Goal: Communication & Community: Answer question/provide support

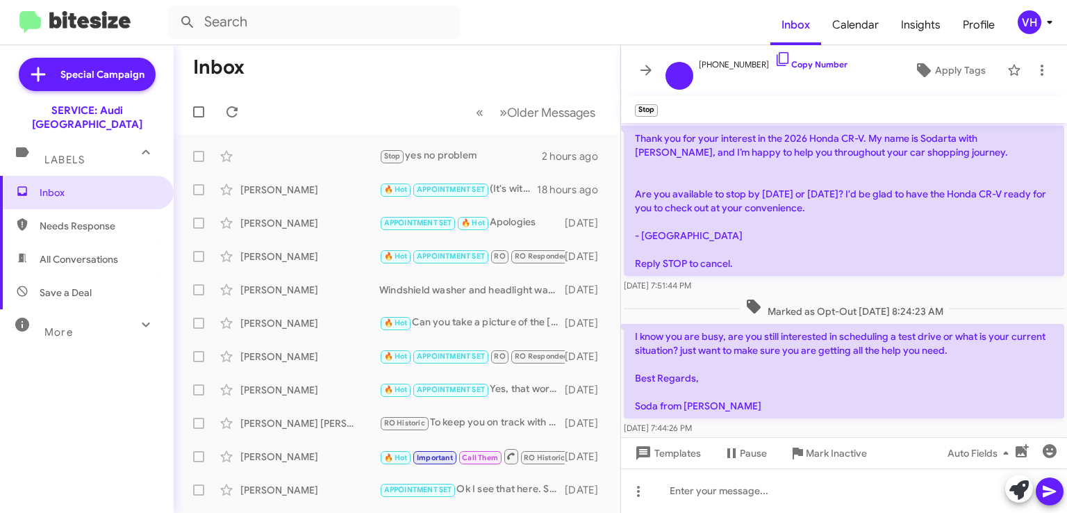
scroll to position [263, 0]
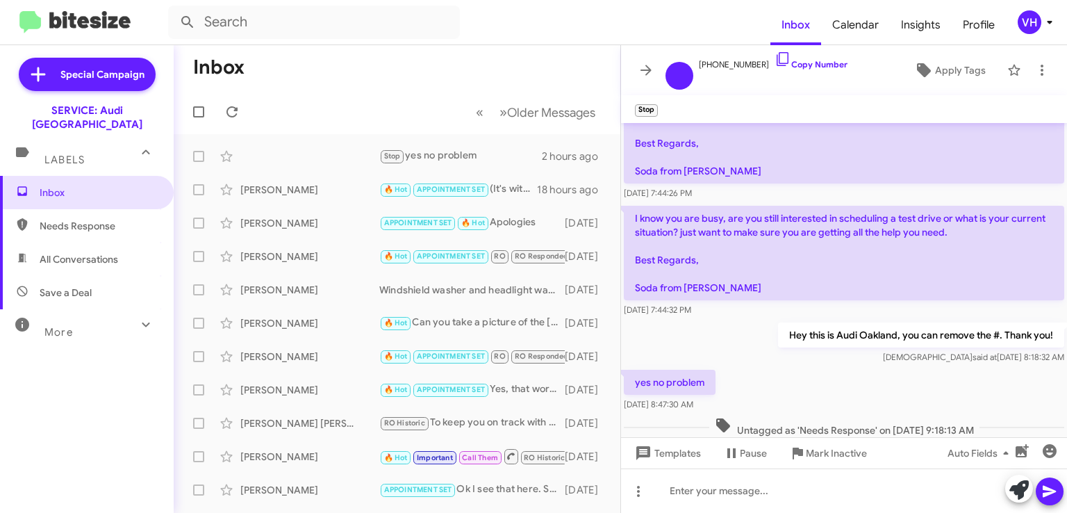
click at [347, 192] on div "[PERSON_NAME]" at bounding box center [309, 190] width 139 height 14
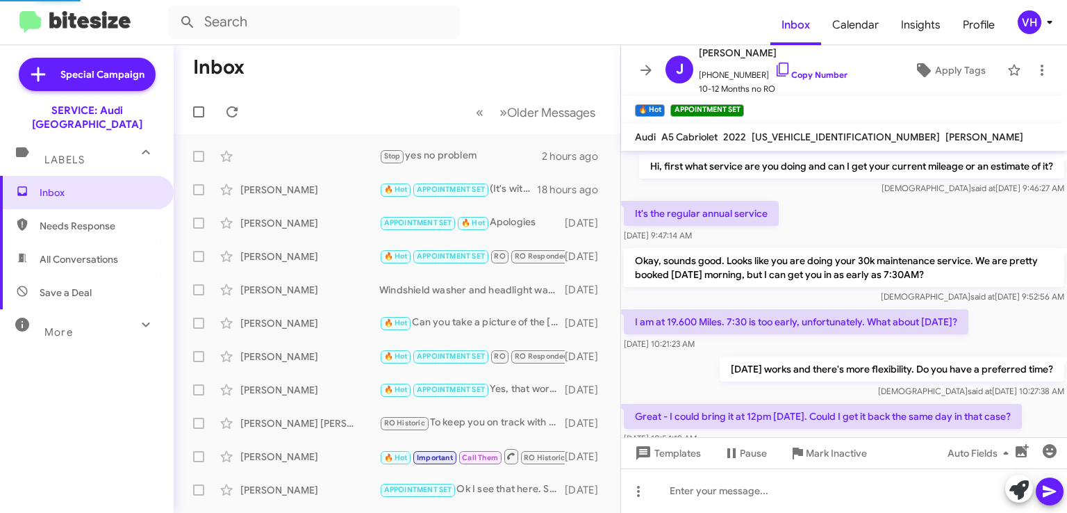
scroll to position [69, 0]
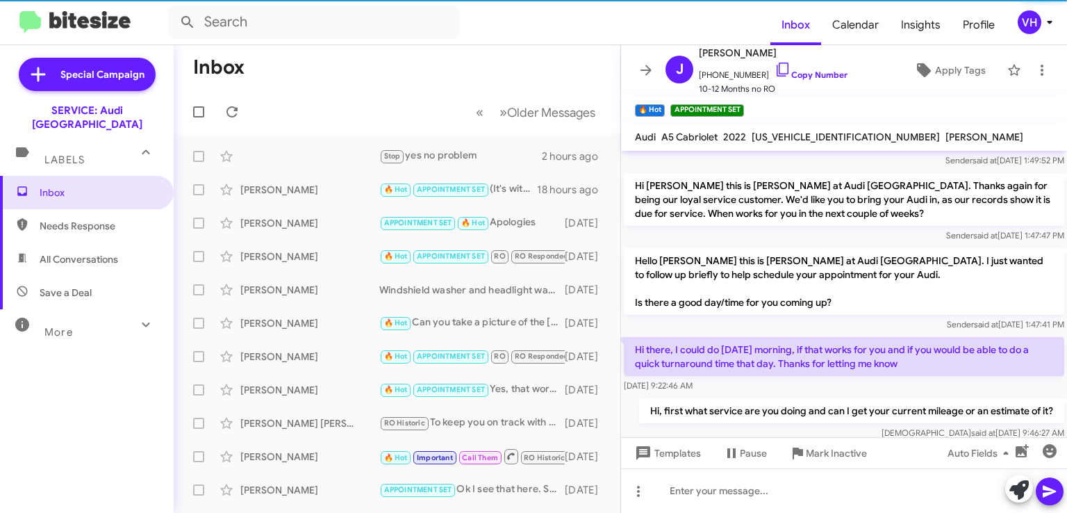
click at [329, 223] on div "[PERSON_NAME]" at bounding box center [309, 223] width 139 height 14
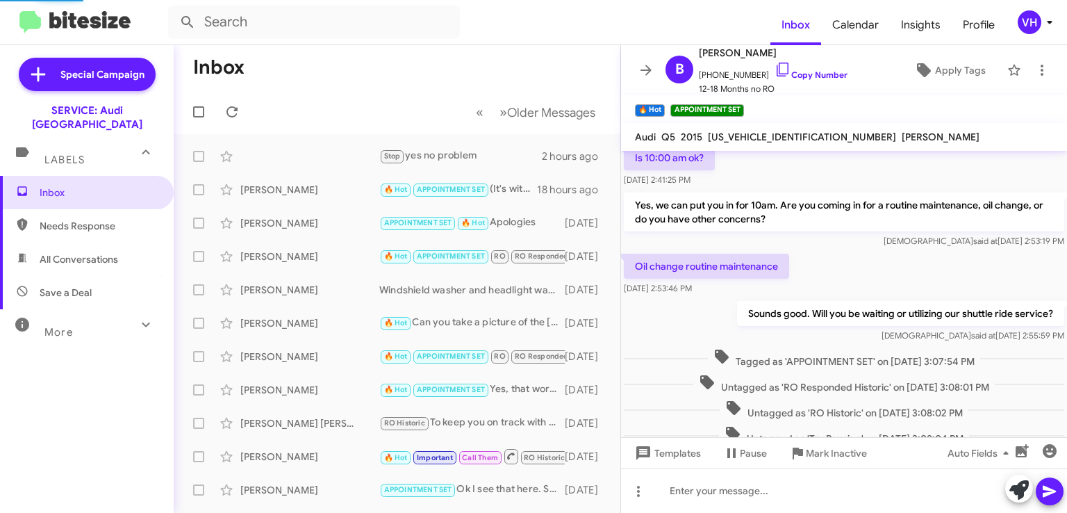
scroll to position [572, 0]
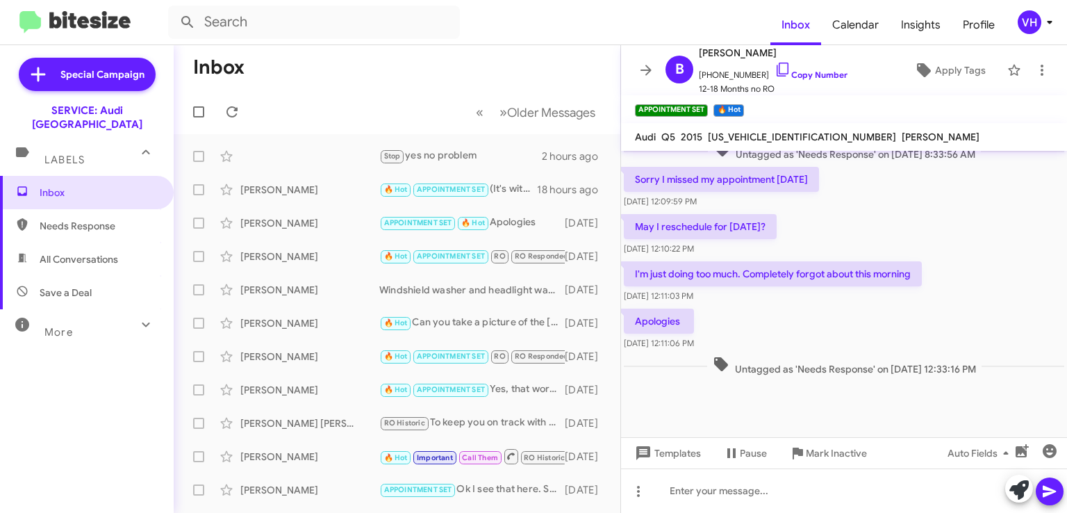
click at [320, 195] on div "[PERSON_NAME]" at bounding box center [309, 190] width 139 height 14
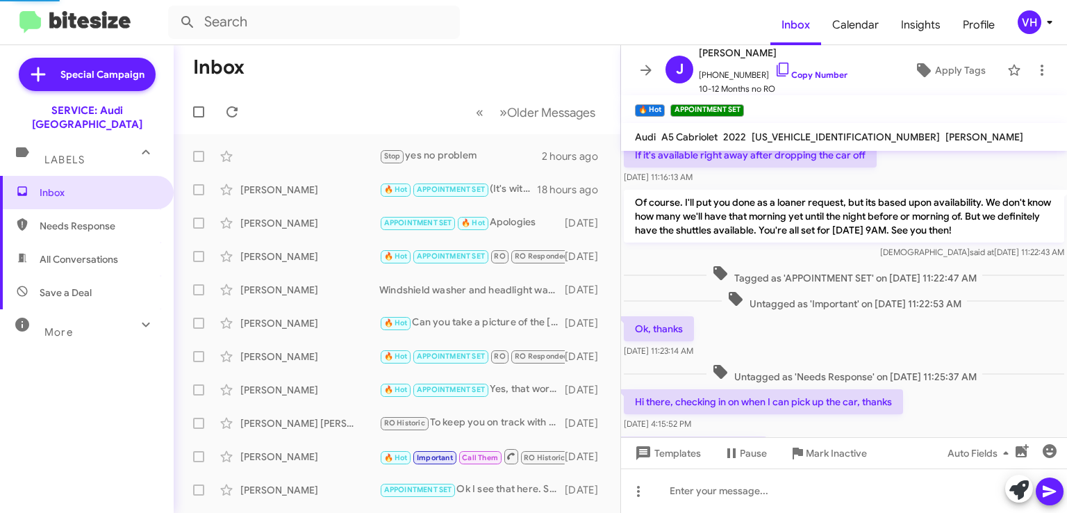
scroll to position [713, 0]
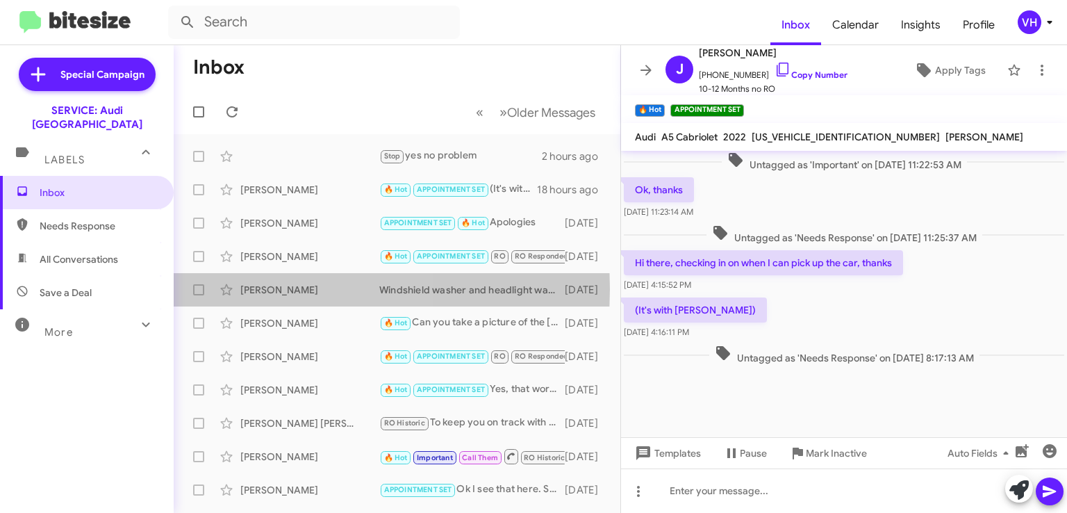
click at [256, 288] on div "[PERSON_NAME]" at bounding box center [309, 290] width 139 height 14
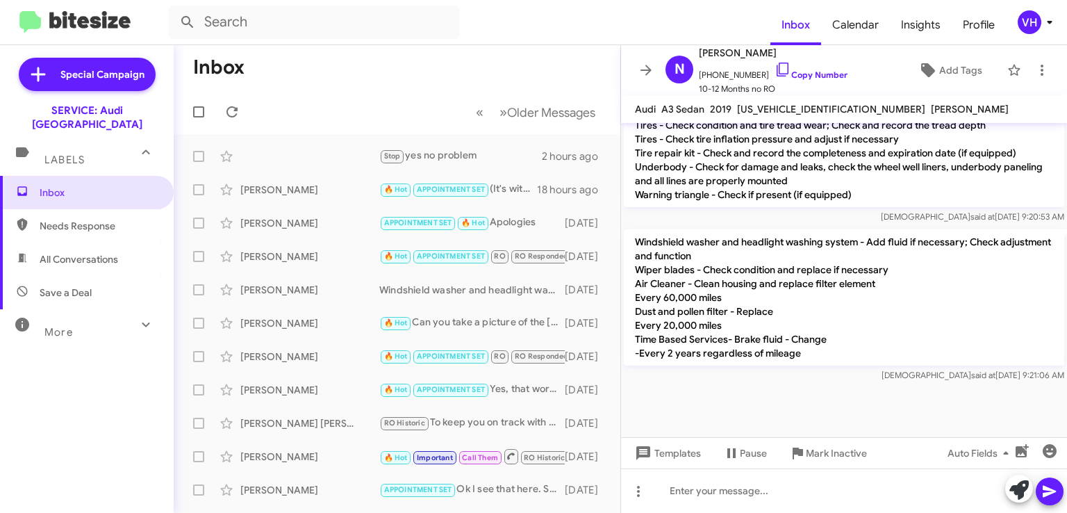
click at [265, 321] on div "[PERSON_NAME]" at bounding box center [309, 323] width 139 height 14
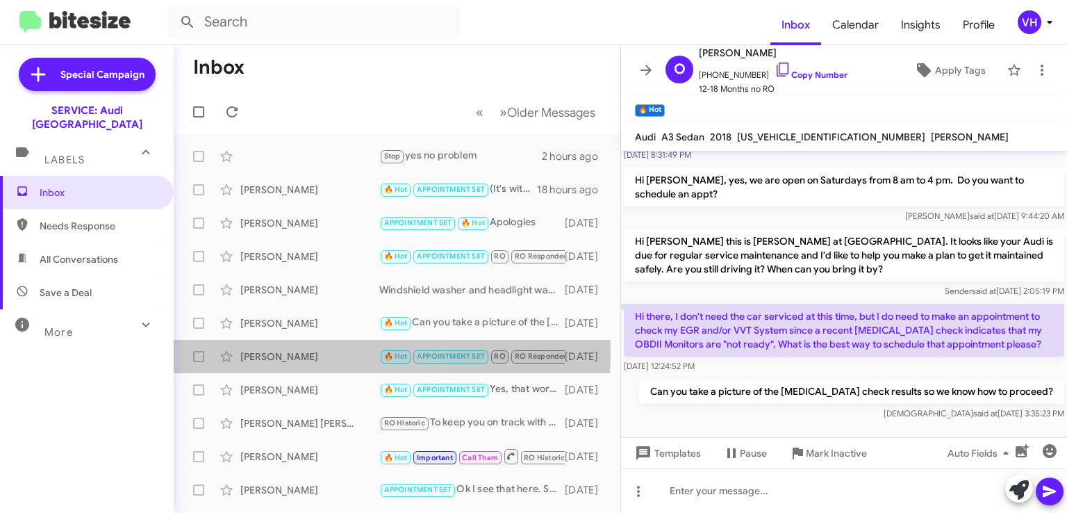
click at [264, 351] on div "[PERSON_NAME]" at bounding box center [309, 356] width 139 height 14
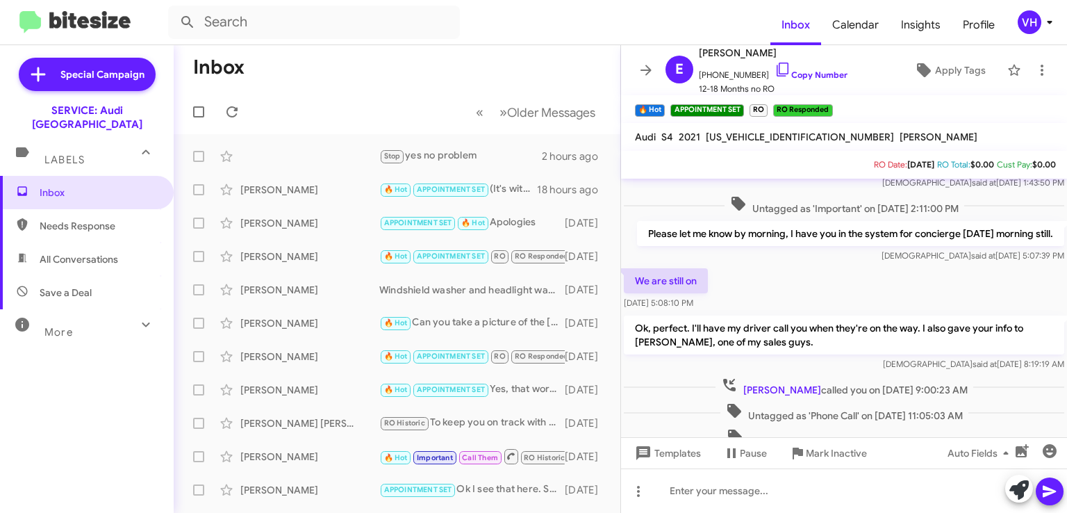
scroll to position [482, 0]
